Goal: Information Seeking & Learning: Check status

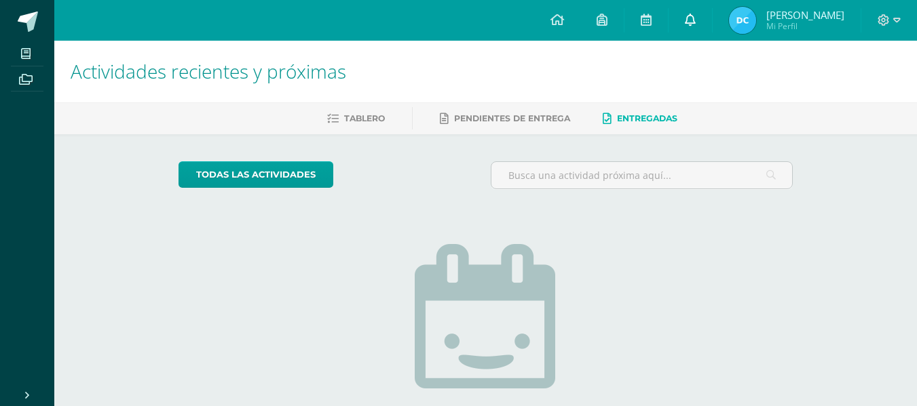
click at [689, 21] on icon at bounding box center [690, 20] width 11 height 12
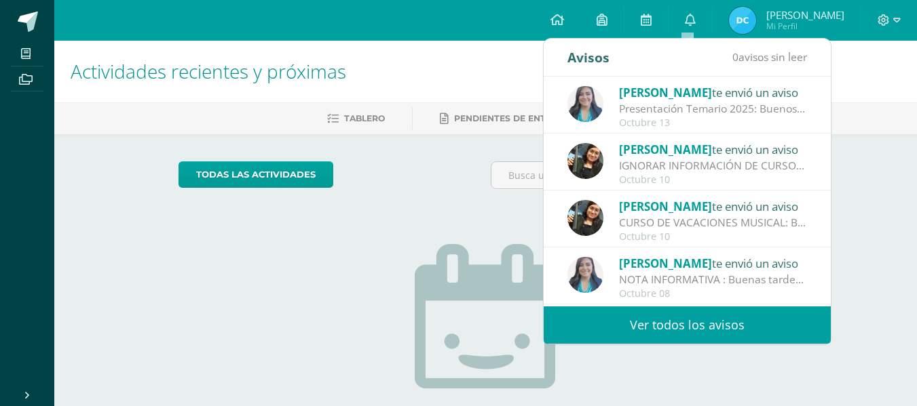
click at [690, 94] on div "Cindy Moya te envió un aviso" at bounding box center [713, 92] width 189 height 18
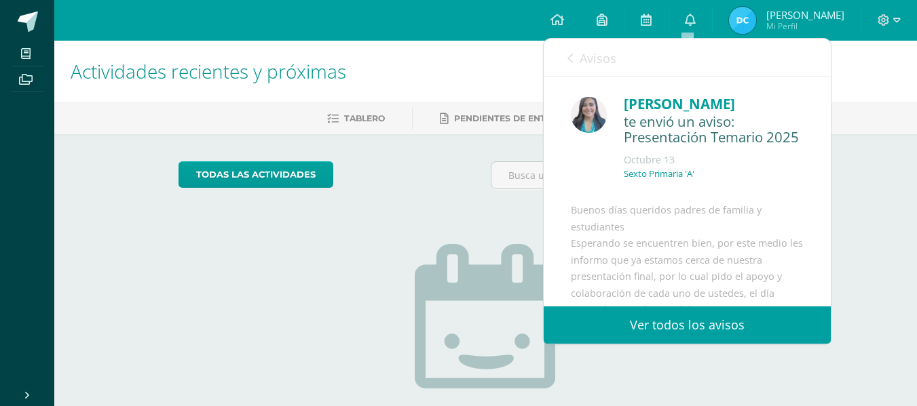
click at [709, 316] on link "Ver todos los avisos" at bounding box center [687, 325] width 287 height 37
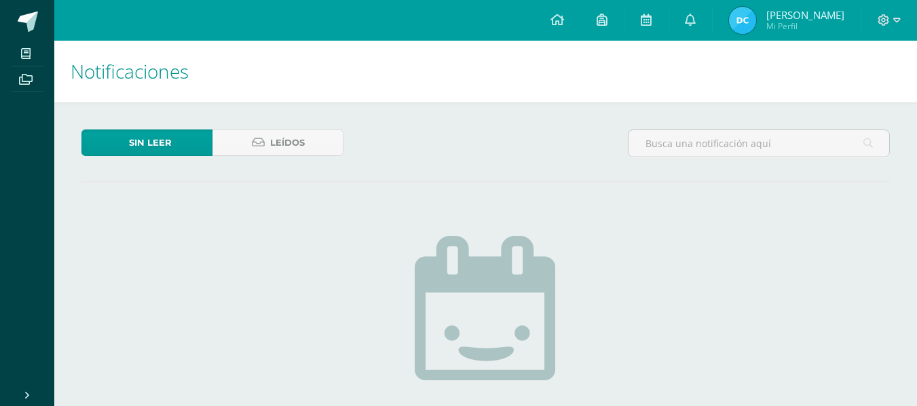
drag, startPoint x: 0, startPoint y: 0, endPoint x: 709, endPoint y: 316, distance: 776.1
click at [709, 316] on div "Sin leer Leídos No hay nuevas notificaciones ¡Felicidades! no hay nuevas notifi…" at bounding box center [485, 341] width 862 height 479
click at [287, 137] on span "Leídos" at bounding box center [287, 142] width 35 height 25
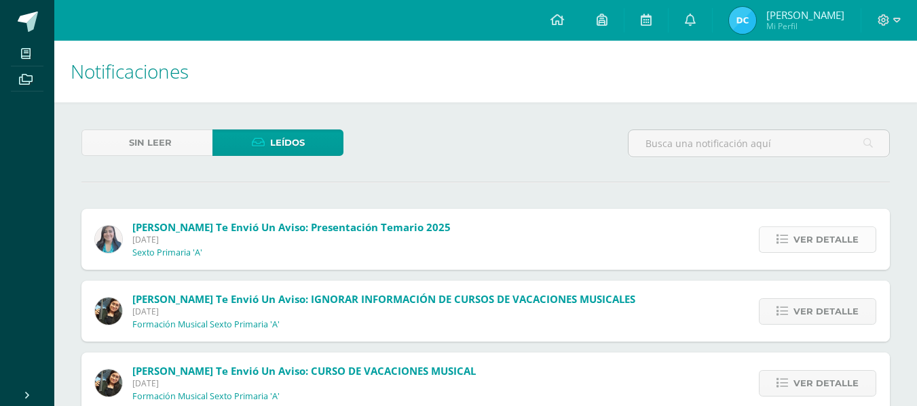
click at [814, 250] on span "Ver detalle" at bounding box center [825, 239] width 65 height 25
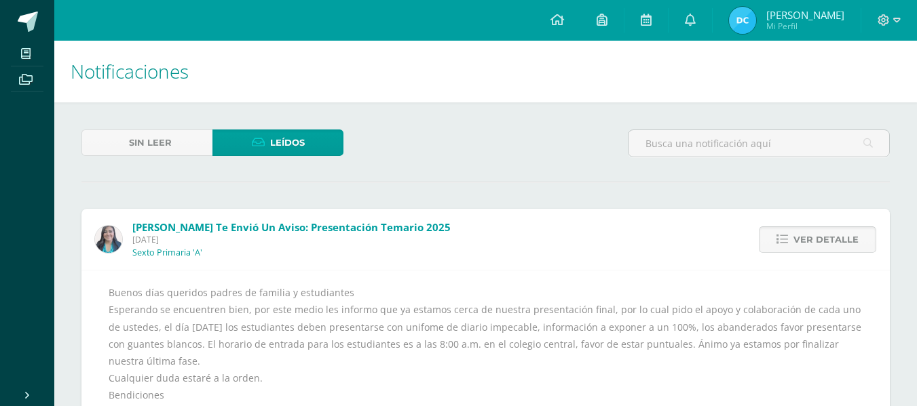
click at [814, 250] on span "Ver detalle" at bounding box center [825, 239] width 65 height 25
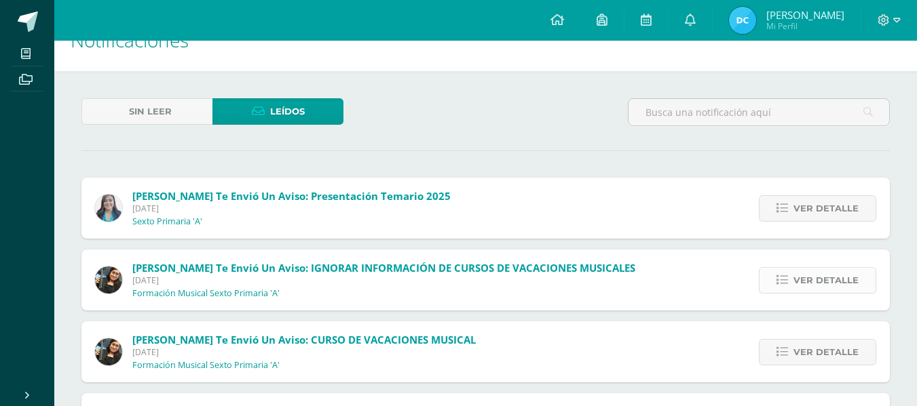
scroll to position [32, 0]
click at [776, 267] on link "Ver detalle" at bounding box center [817, 280] width 117 height 26
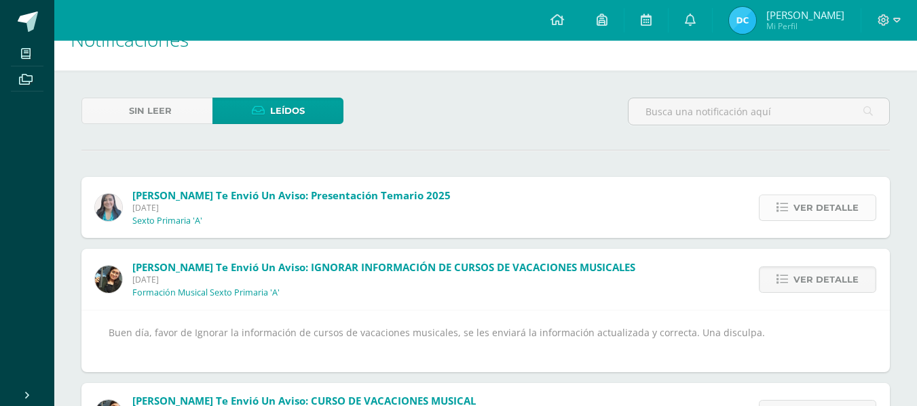
click at [833, 206] on span "Ver detalle" at bounding box center [825, 207] width 65 height 25
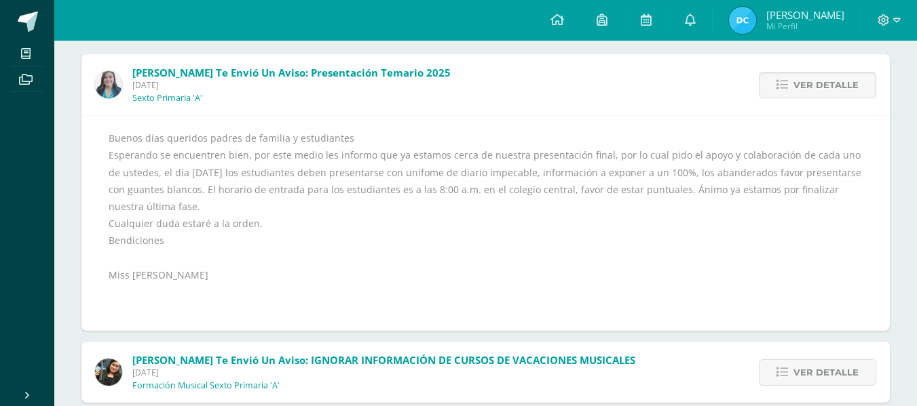
scroll to position [94, 0]
